Goal: Task Accomplishment & Management: Manage account settings

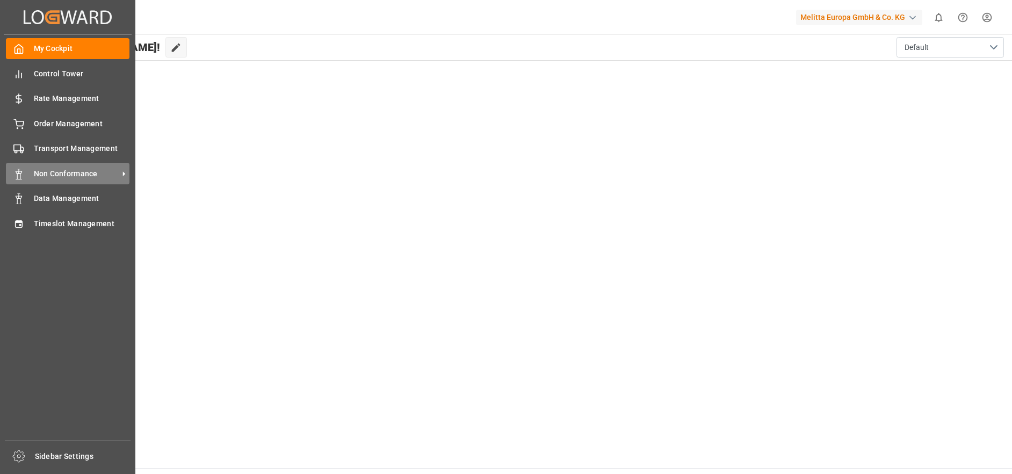
click at [71, 172] on span "Non Conformance" at bounding box center [76, 173] width 85 height 11
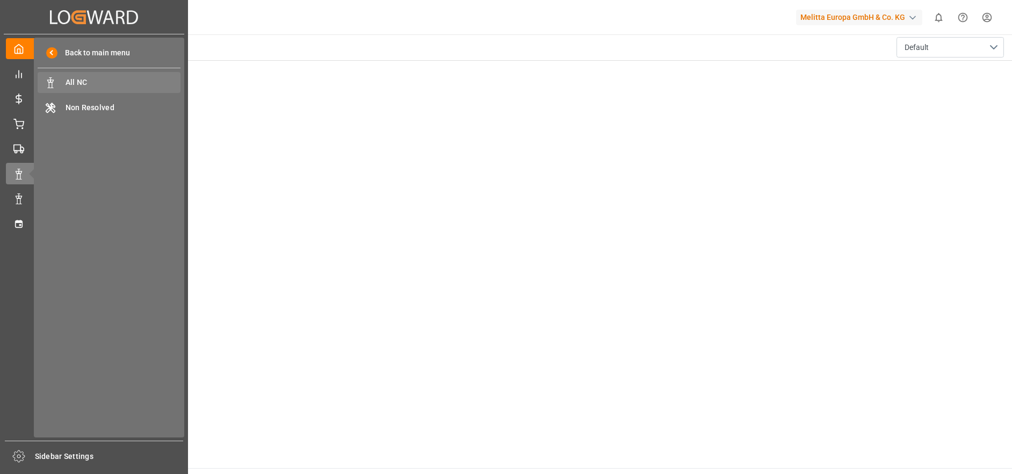
click at [112, 77] on span "All NC" at bounding box center [123, 82] width 115 height 11
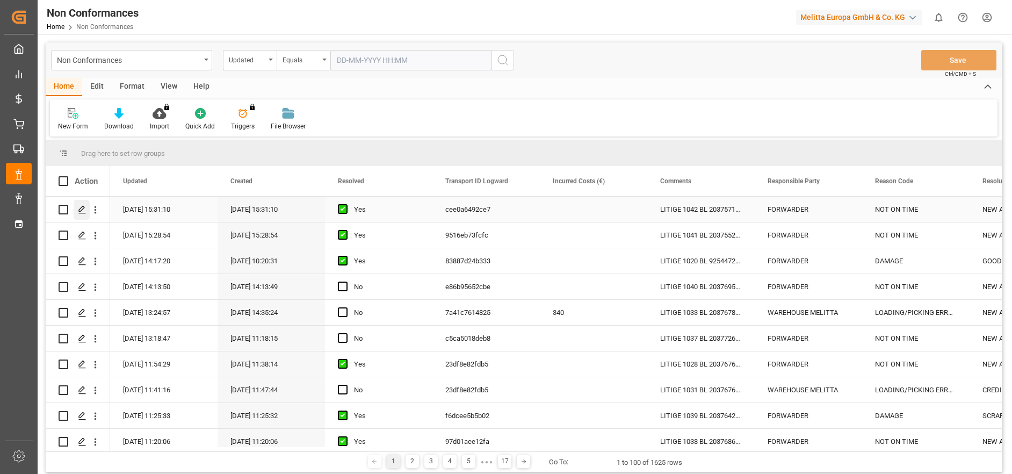
click at [79, 213] on icon "Press SPACE to select this row." at bounding box center [82, 209] width 9 height 9
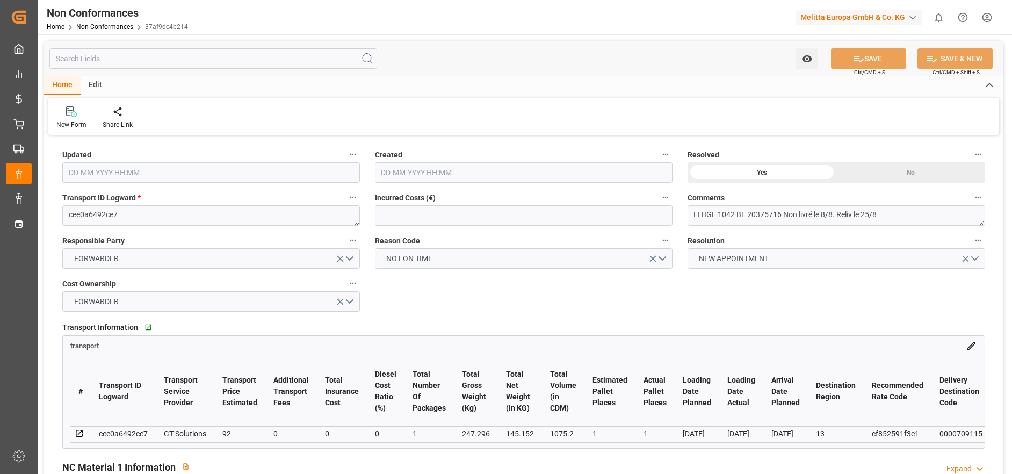
type input "[DATE] 13:31"
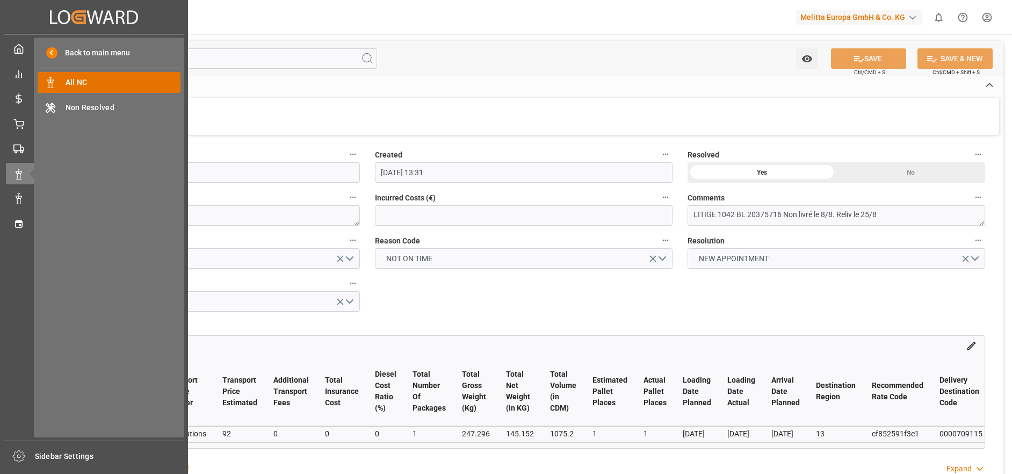
click at [89, 81] on span "All NC" at bounding box center [123, 82] width 115 height 11
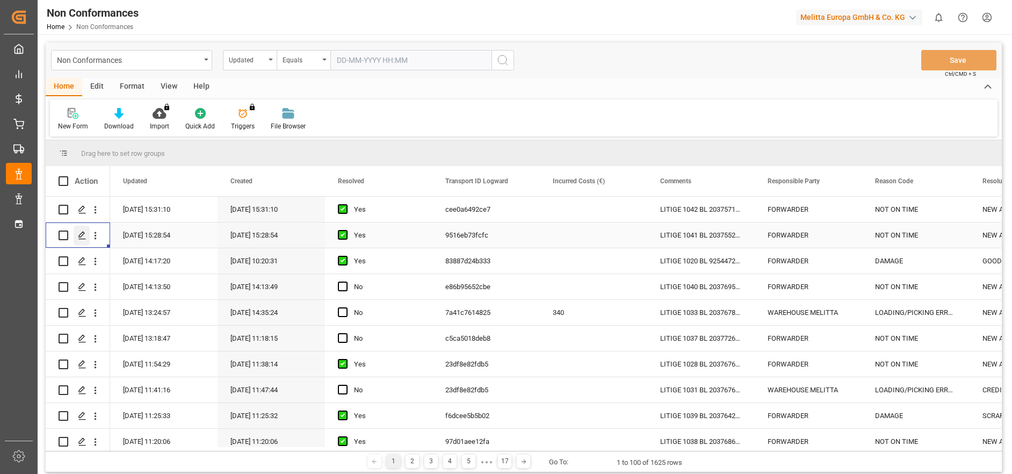
click at [84, 238] on icon "Press SPACE to select this row." at bounding box center [82, 235] width 9 height 9
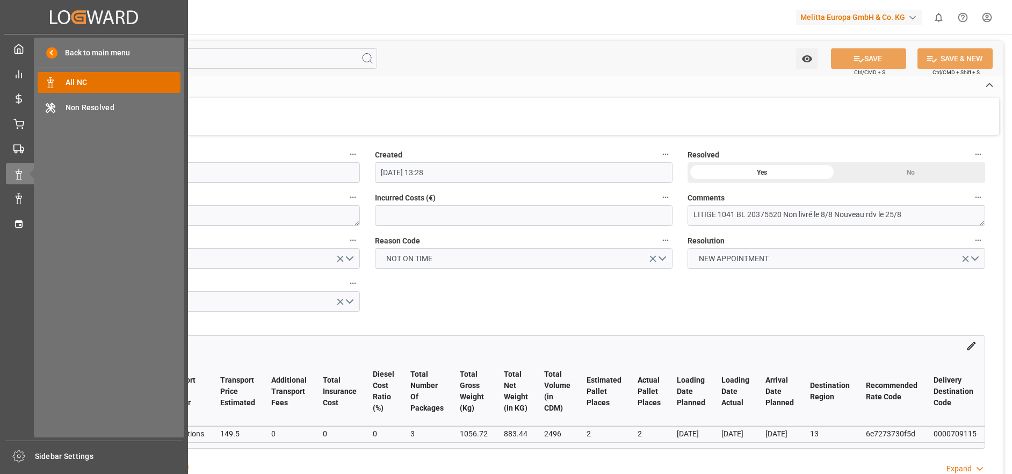
click at [72, 75] on div "All NC All NC" at bounding box center [109, 82] width 143 height 21
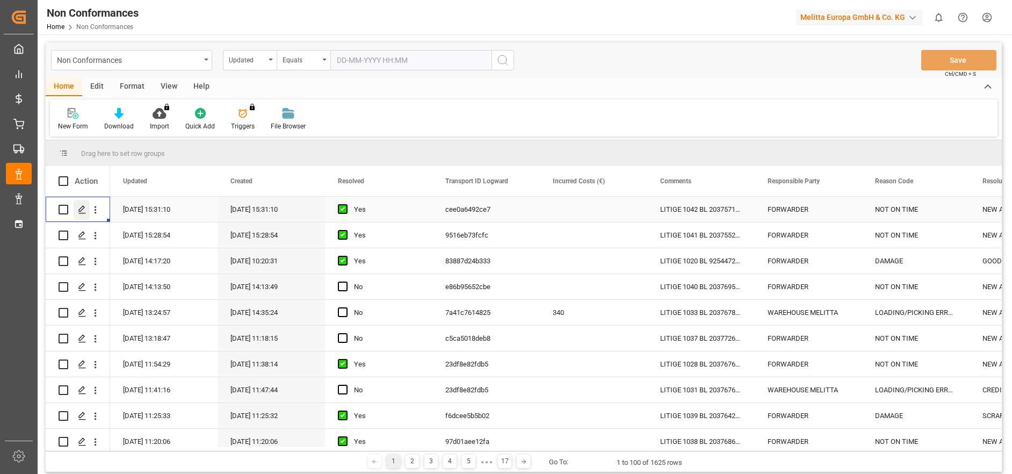
click at [81, 209] on icon "Press SPACE to select this row." at bounding box center [82, 209] width 9 height 9
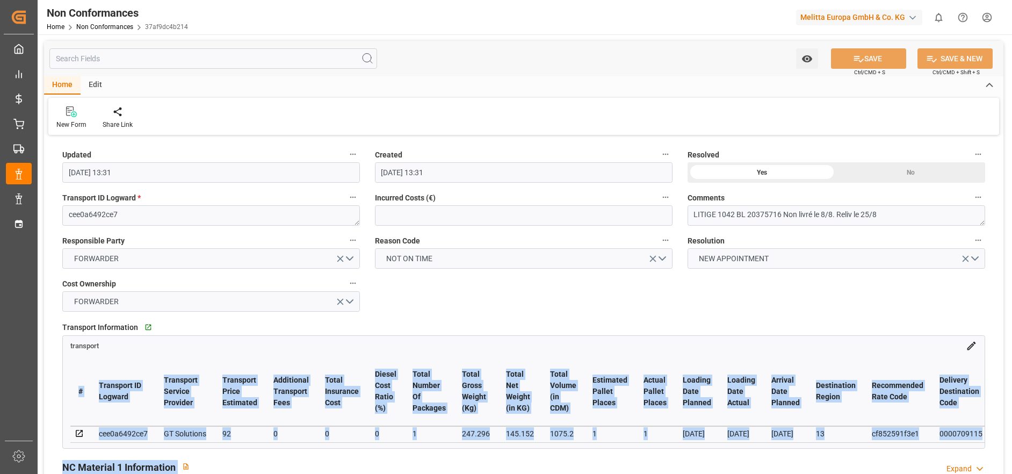
drag, startPoint x: 148, startPoint y: 446, endPoint x: 324, endPoint y: 456, distance: 176.4
click at [324, 456] on div "Updated [DATE] 13:31 Created [DATE] 13:31 Resolved Yes No Transport ID Logward …" at bounding box center [523, 467] width 959 height 658
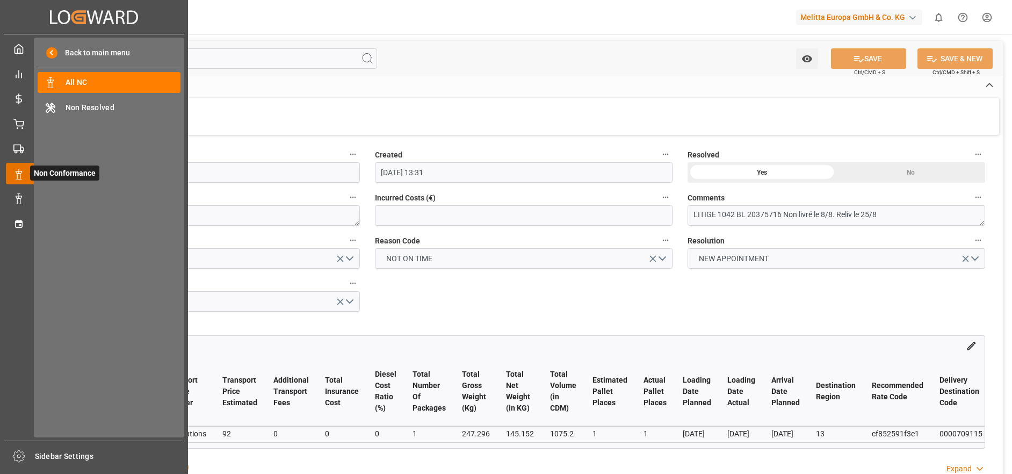
click at [30, 170] on span "Non Conformance" at bounding box center [64, 172] width 69 height 15
click at [88, 84] on span "All NC" at bounding box center [123, 82] width 115 height 11
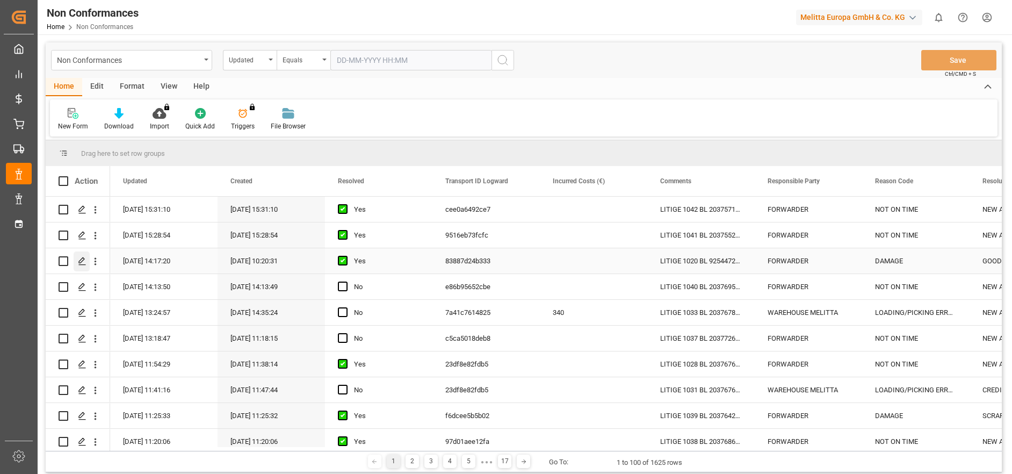
click at [81, 259] on icon "Press SPACE to select this row." at bounding box center [82, 261] width 9 height 9
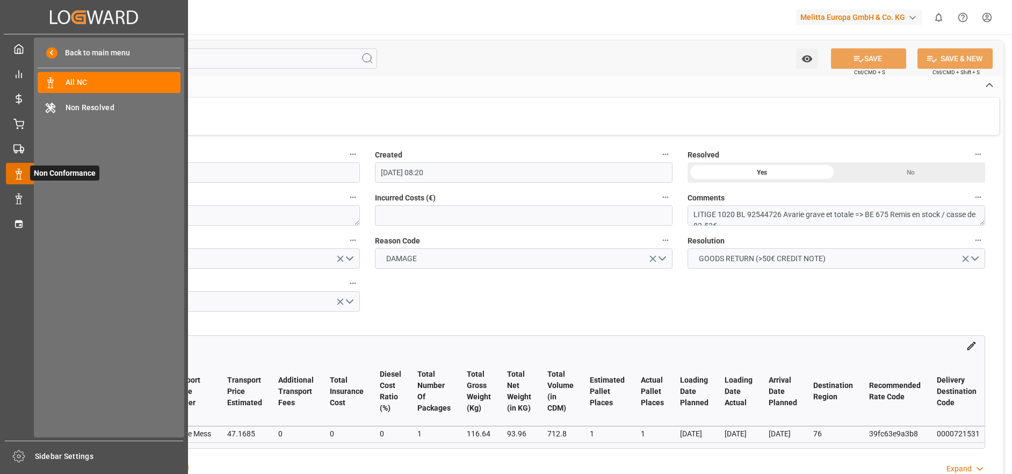
click at [21, 173] on icon at bounding box center [31, 173] width 23 height 23
click at [93, 83] on span "All NC" at bounding box center [123, 82] width 115 height 11
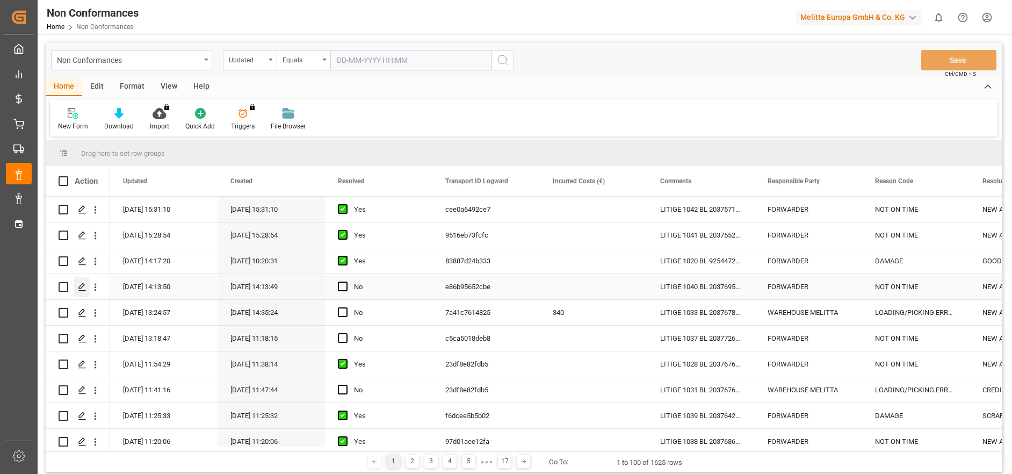
click at [79, 285] on icon "Press SPACE to select this row." at bounding box center [82, 286] width 9 height 9
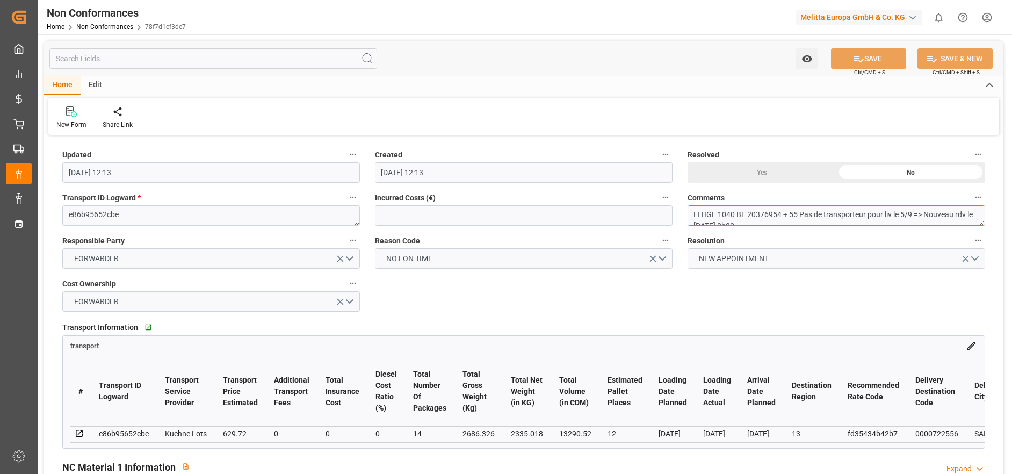
click at [736, 215] on textarea "LITIGE 1040 BL 20376954 + 55 Pas de transporteur pour liv le 5/9 => Nouveau rdv…" at bounding box center [835, 215] width 297 height 20
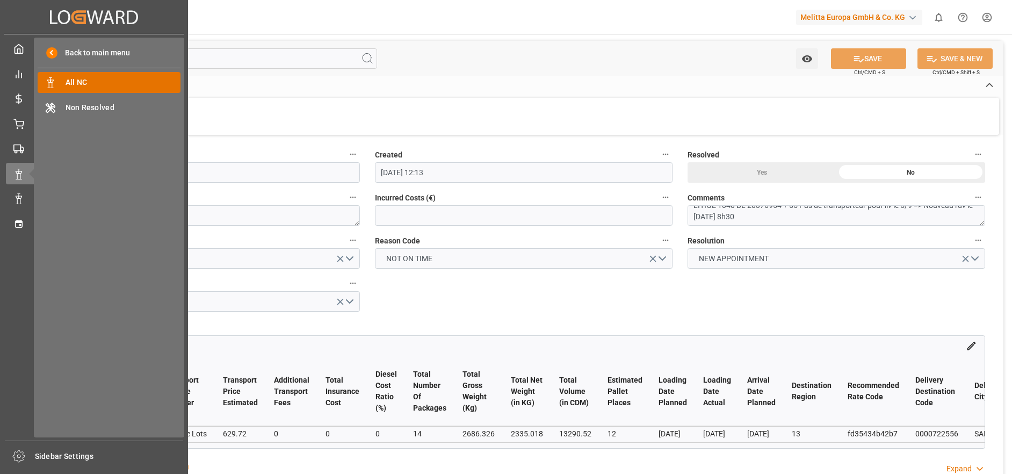
click at [68, 78] on span "All NC" at bounding box center [123, 82] width 115 height 11
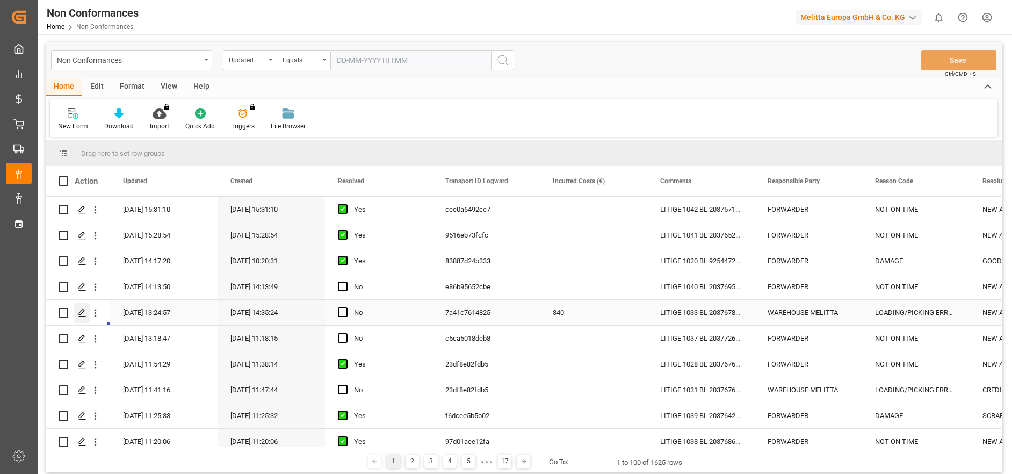
click at [78, 311] on icon "Press SPACE to select this row." at bounding box center [82, 312] width 9 height 9
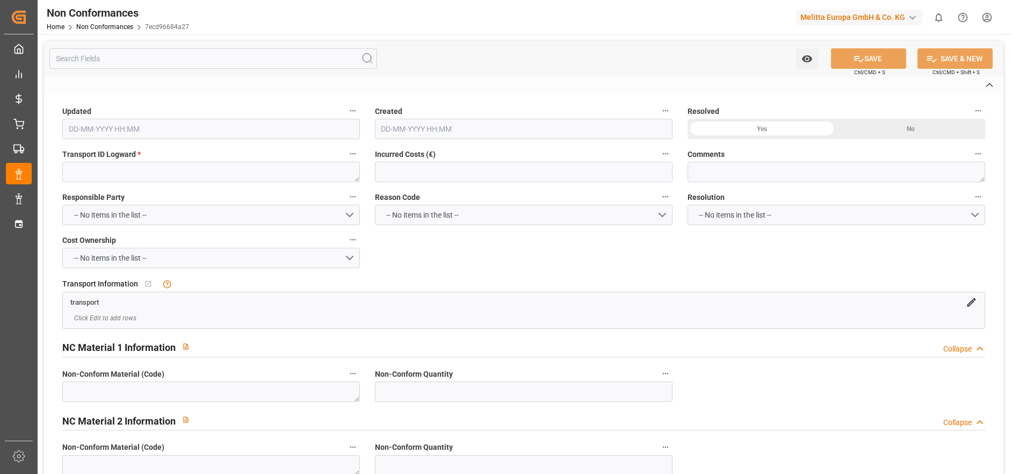
type textarea "7a41c7614825"
type textarea "LITIGE 1033 BL 20376780 Chargé dans la mauvais camion au départ de chez nous --…"
type input "340"
type input "[DATE] 11:24"
type input "[DATE] 12:35"
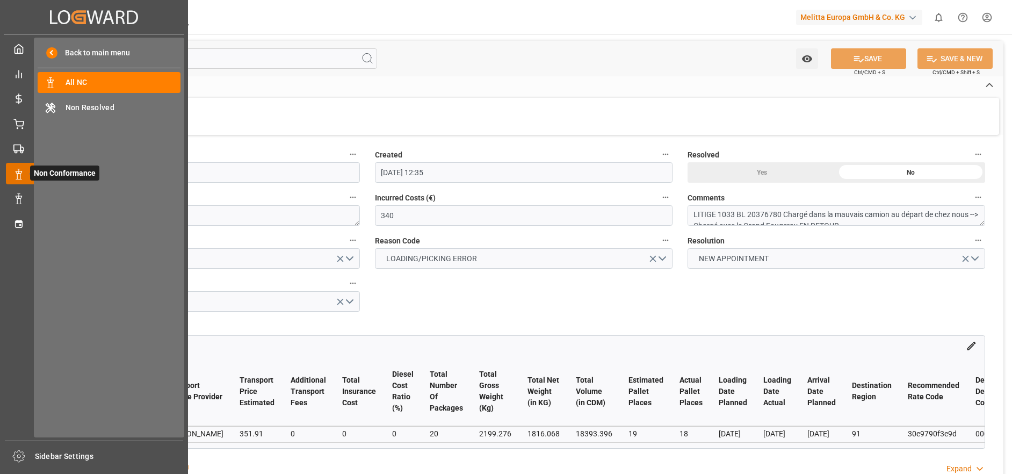
click at [29, 176] on icon at bounding box center [31, 173] width 23 height 23
click at [79, 86] on span "All NC" at bounding box center [123, 82] width 115 height 11
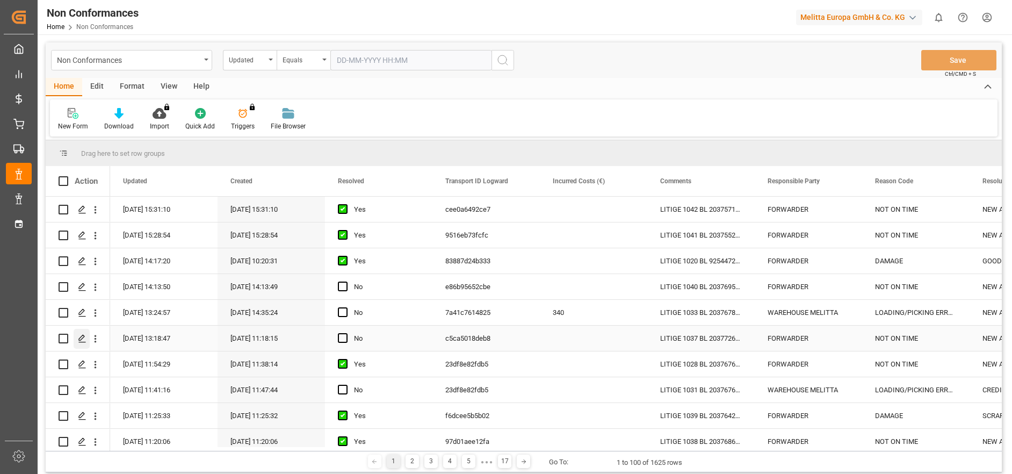
click at [82, 338] on icon "Press SPACE to select this row." at bounding box center [82, 338] width 9 height 9
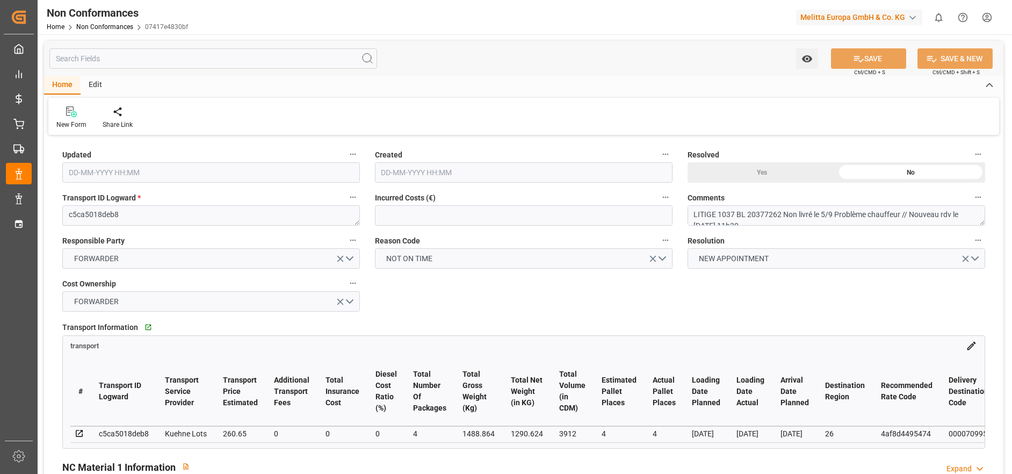
type input "[DATE] 11:18"
type input "[DATE] 09:18"
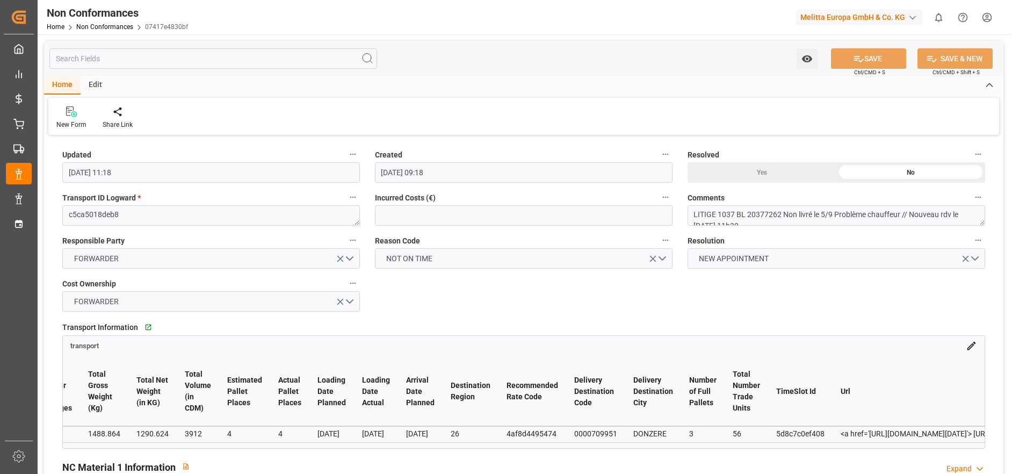
scroll to position [0, 607]
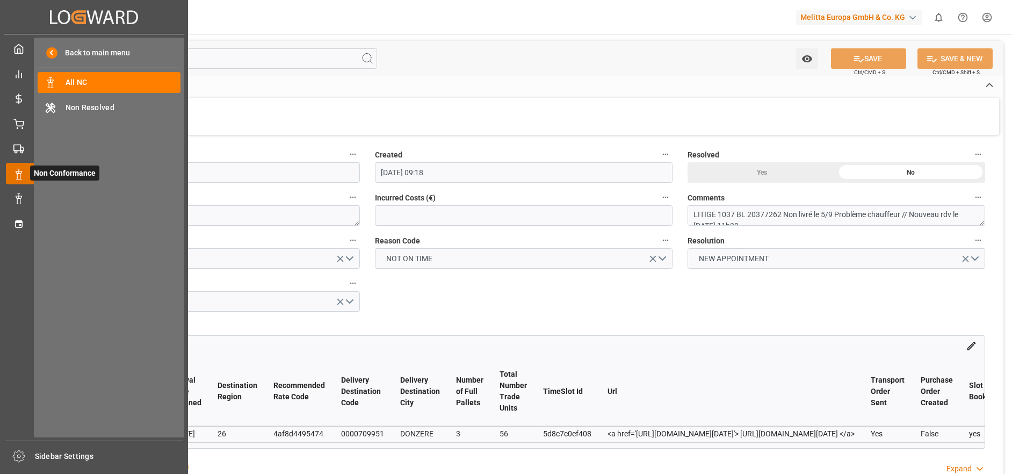
click at [25, 174] on icon at bounding box center [31, 173] width 23 height 23
